Goal: Navigation & Orientation: Find specific page/section

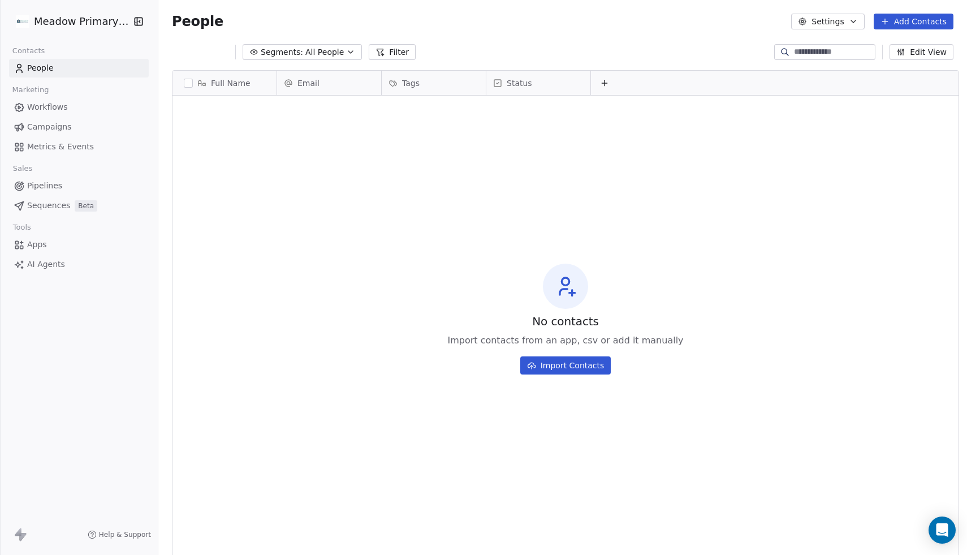
scroll to position [488, 814]
